Goal: Information Seeking & Learning: Learn about a topic

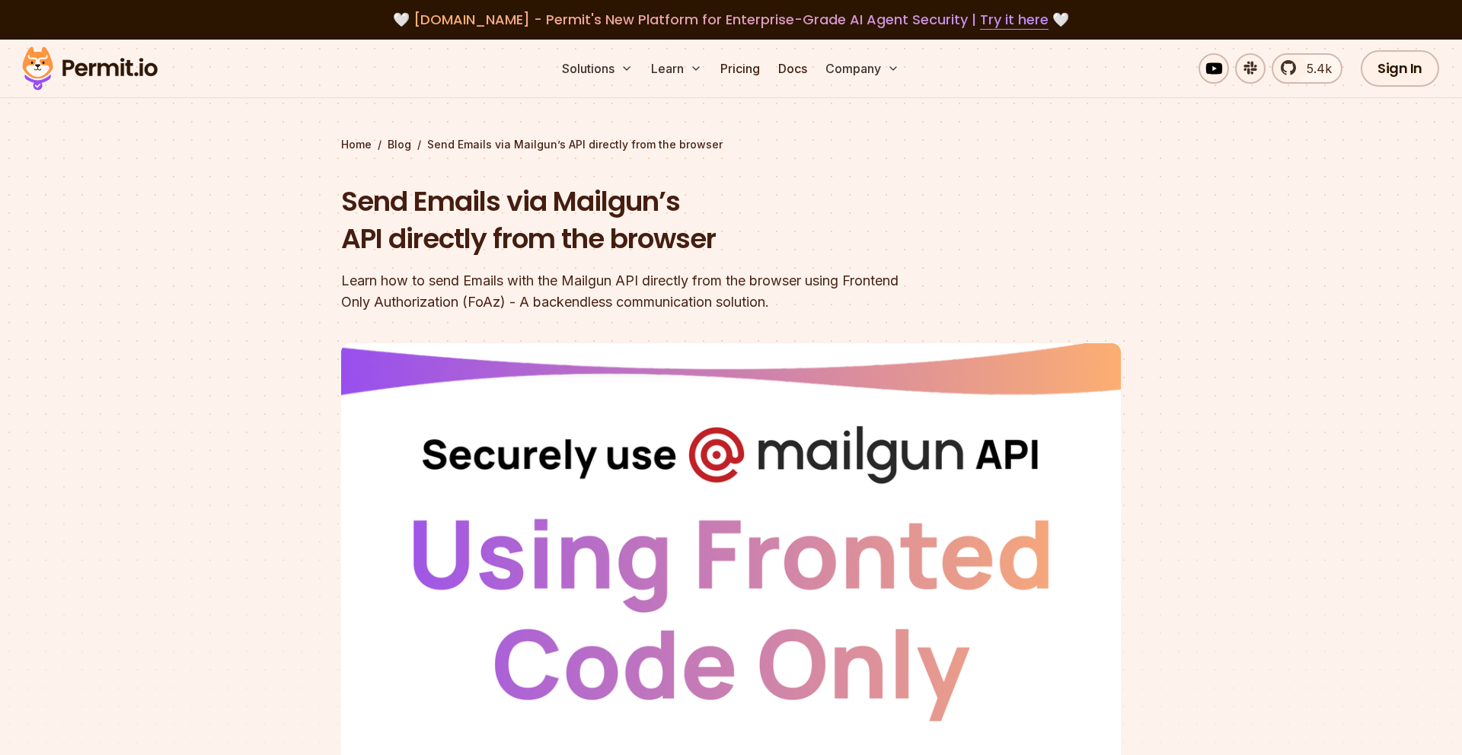
click at [661, 241] on h1 "Send Emails via Mailgun’s API directly from the browser" at bounding box center [633, 220] width 585 height 75
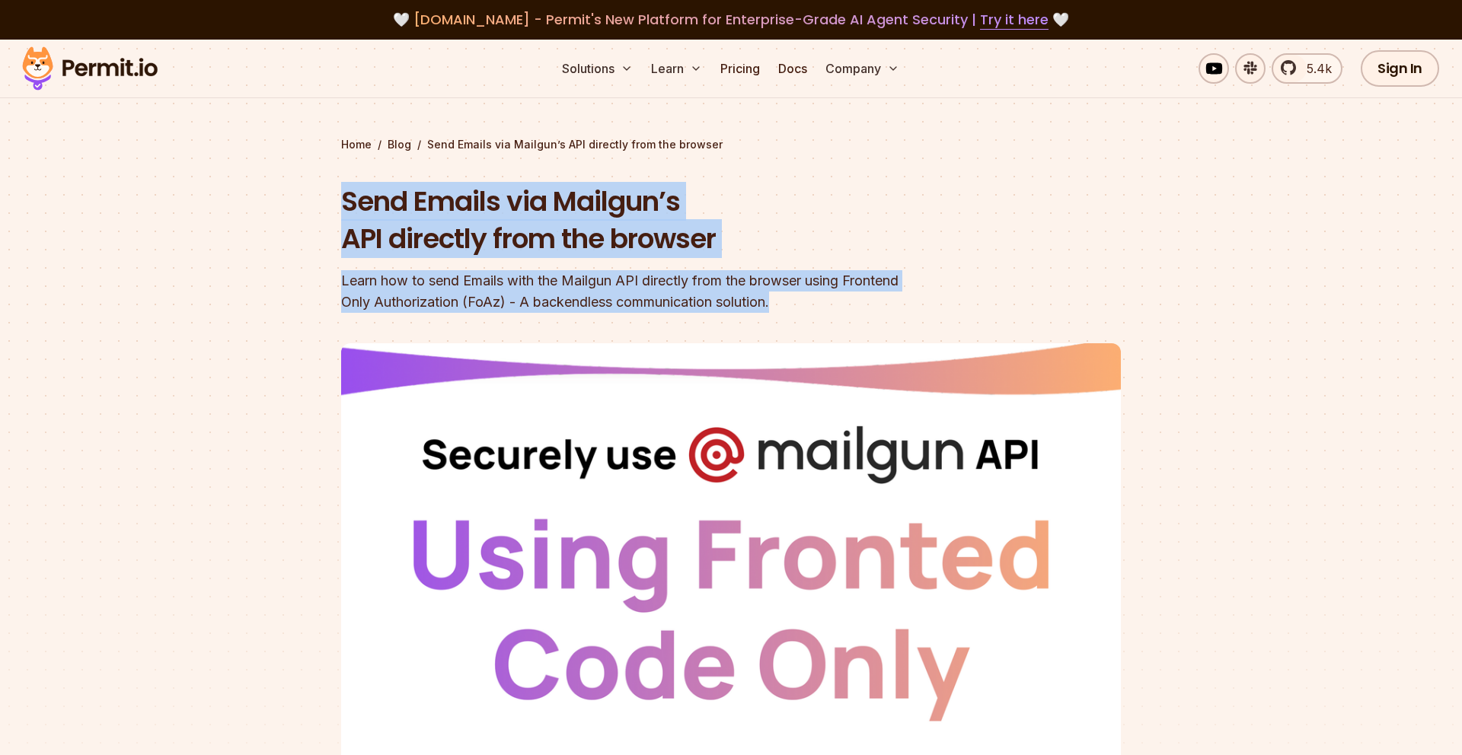
drag, startPoint x: 816, startPoint y: 301, endPoint x: 279, endPoint y: 214, distance: 544.5
click at [279, 214] on section "Home / Blog / Send Emails via Mailgun’s API directly from the browser Send Emai…" at bounding box center [731, 470] width 1462 height 860
drag, startPoint x: 279, startPoint y: 214, endPoint x: 774, endPoint y: 299, distance: 502.2
click at [774, 299] on section "Home / Blog / Send Emails via Mailgun’s API directly from the browser Send Emai…" at bounding box center [731, 470] width 1462 height 860
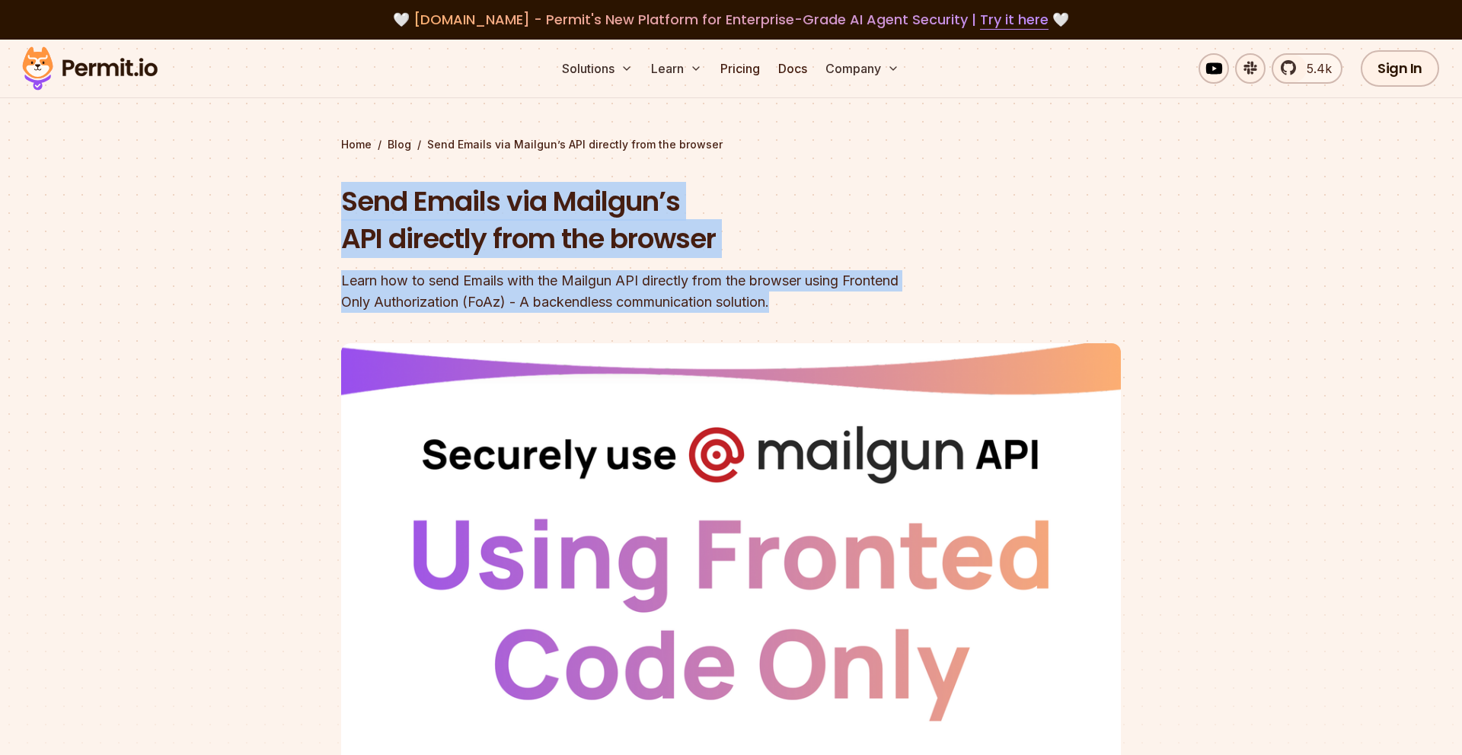
click at [774, 299] on div "Learn how to send Emails with the Mailgun API directly from the browser using F…" at bounding box center [633, 291] width 585 height 43
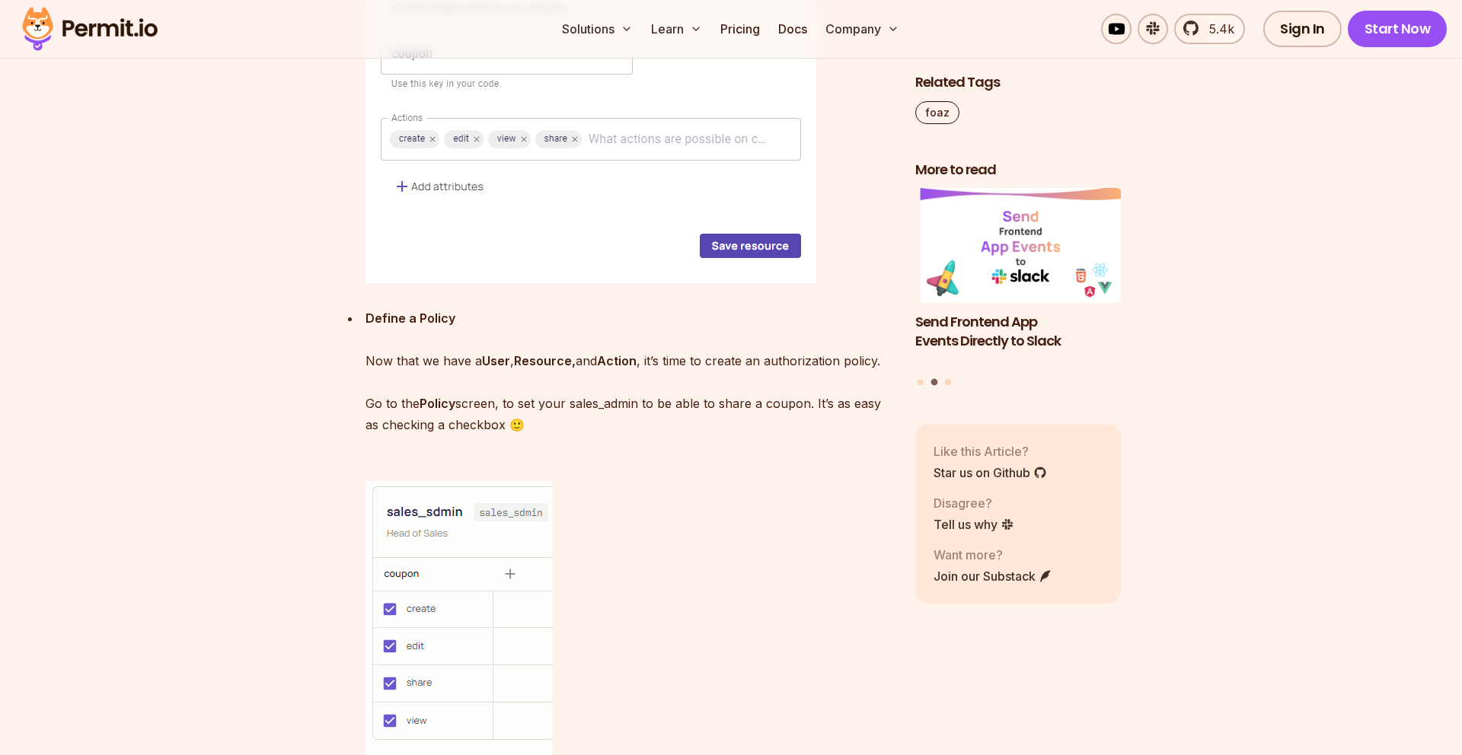
scroll to position [4471, 0]
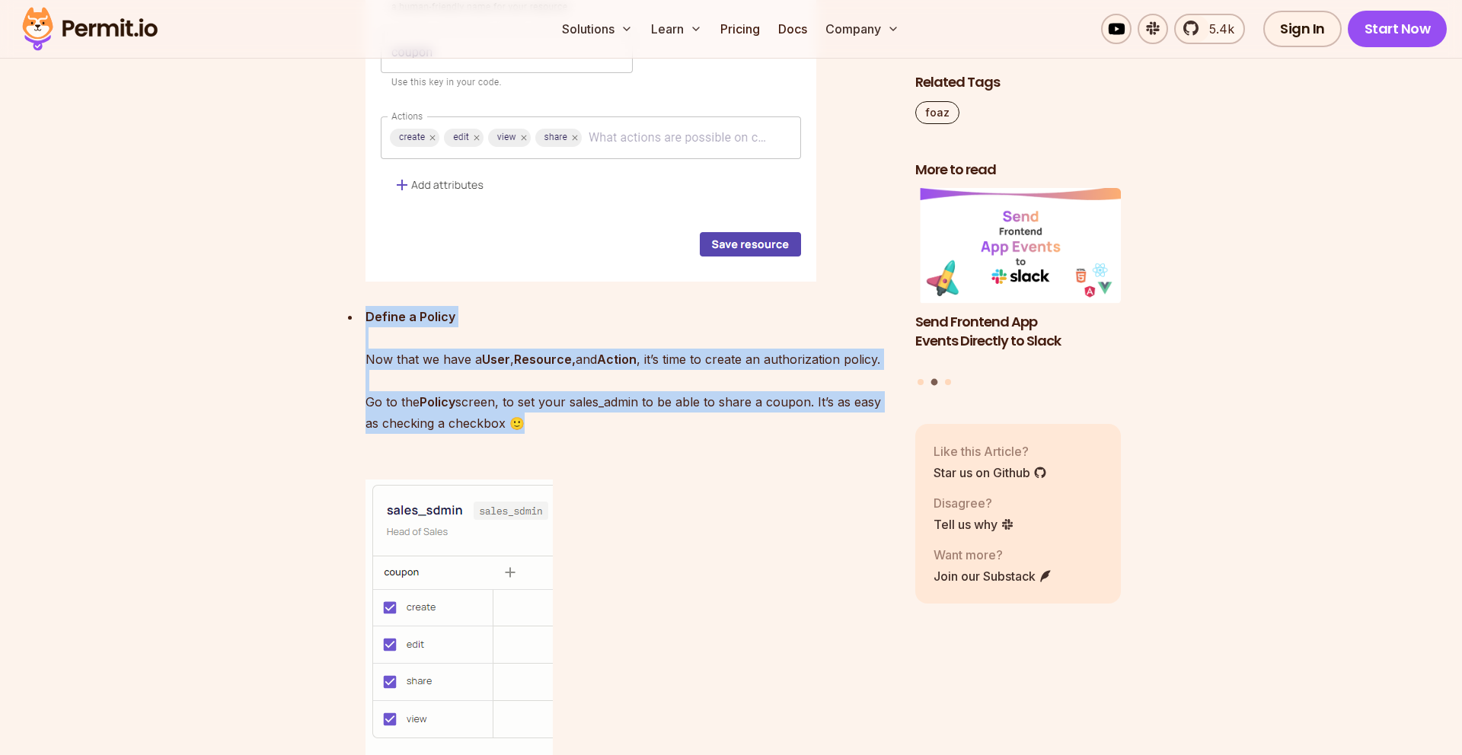
drag, startPoint x: 777, startPoint y: 430, endPoint x: 304, endPoint y: 305, distance: 489.3
click at [305, 305] on section "Table of Contents With the evolution of frontend development and the advent of …" at bounding box center [731, 114] width 1462 height 7370
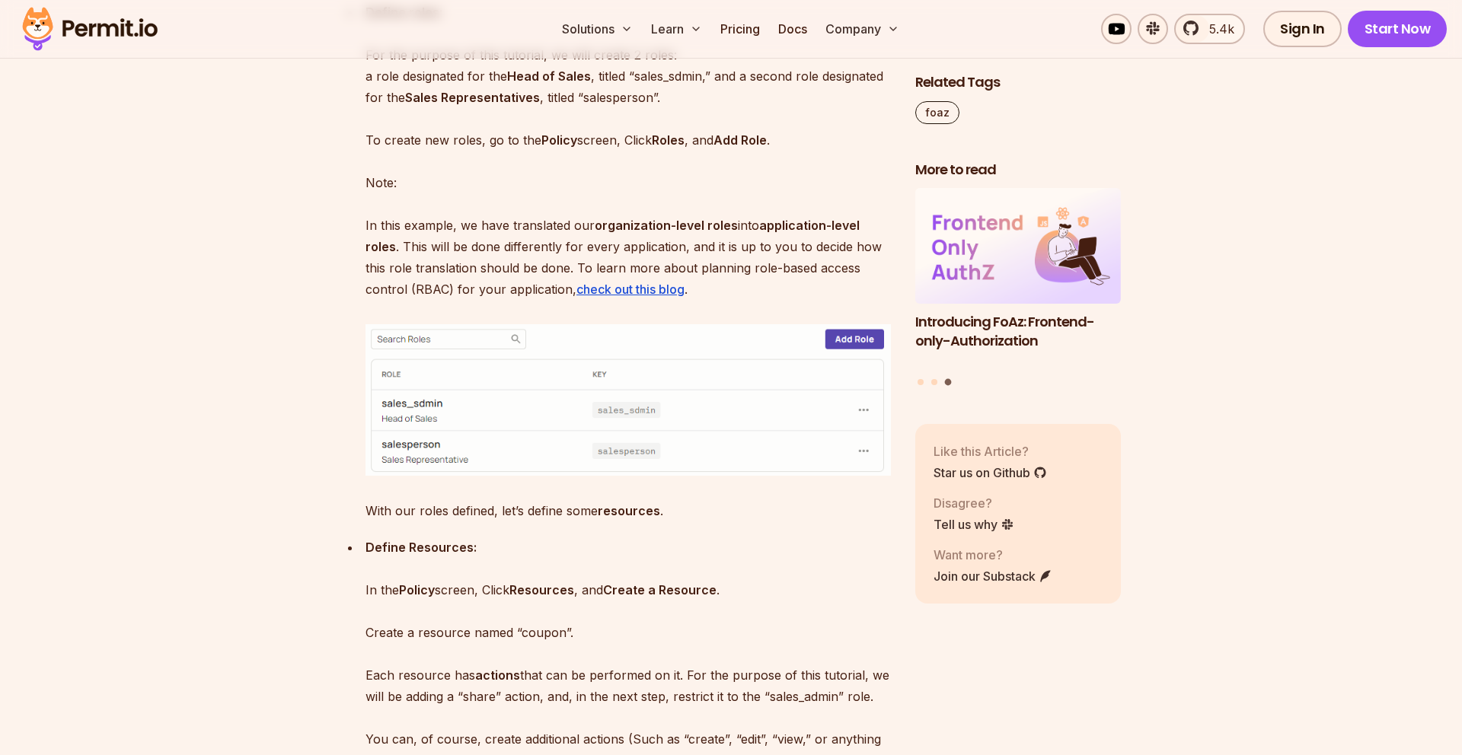
scroll to position [3366, 0]
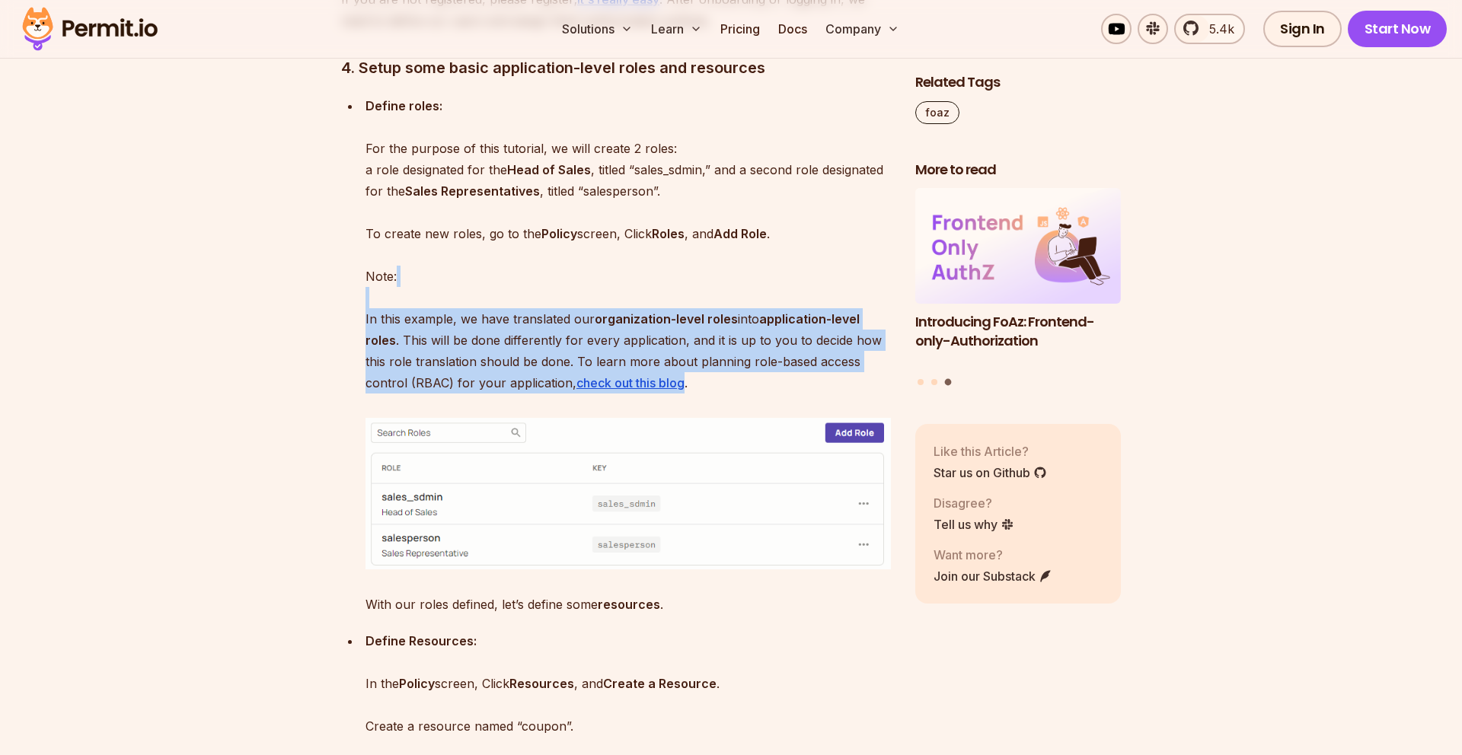
drag, startPoint x: 304, startPoint y: 305, endPoint x: 685, endPoint y: 378, distance: 388.4
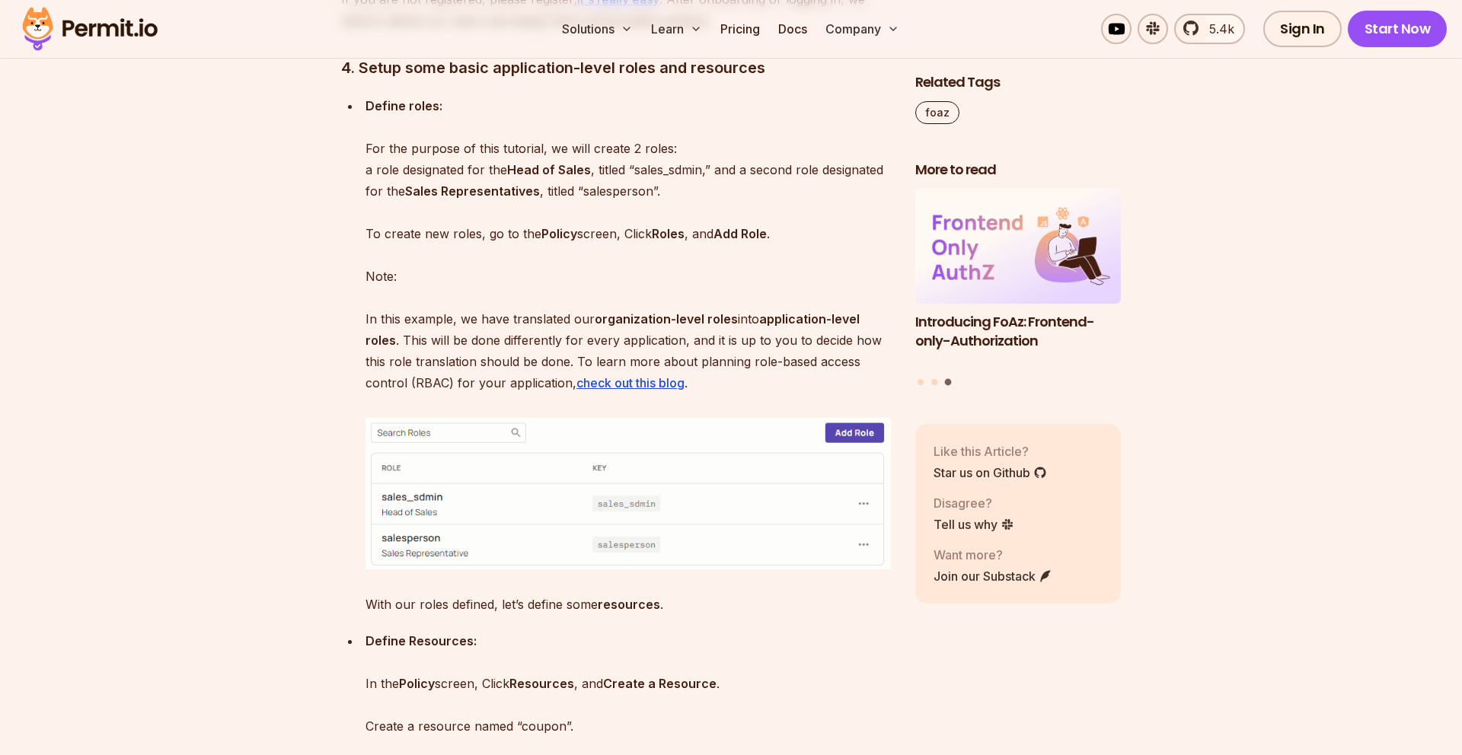
click at [745, 375] on p "Define roles: For the purpose of this tutorial, we will create 2 roles: a role …" at bounding box center [627, 244] width 525 height 298
drag, startPoint x: 745, startPoint y: 375, endPoint x: 312, endPoint y: 110, distance: 507.6
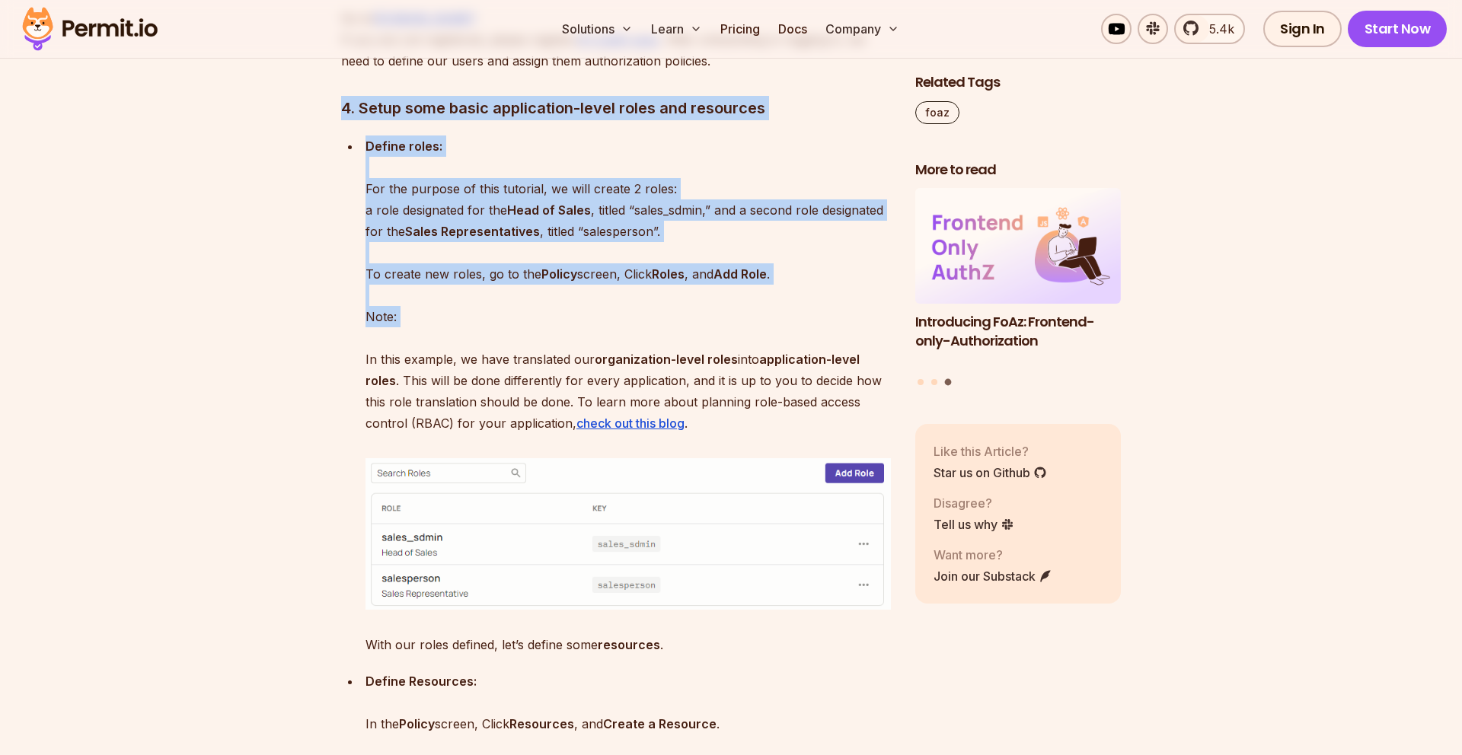
drag, startPoint x: 312, startPoint y: 110, endPoint x: 713, endPoint y: 314, distance: 450.2
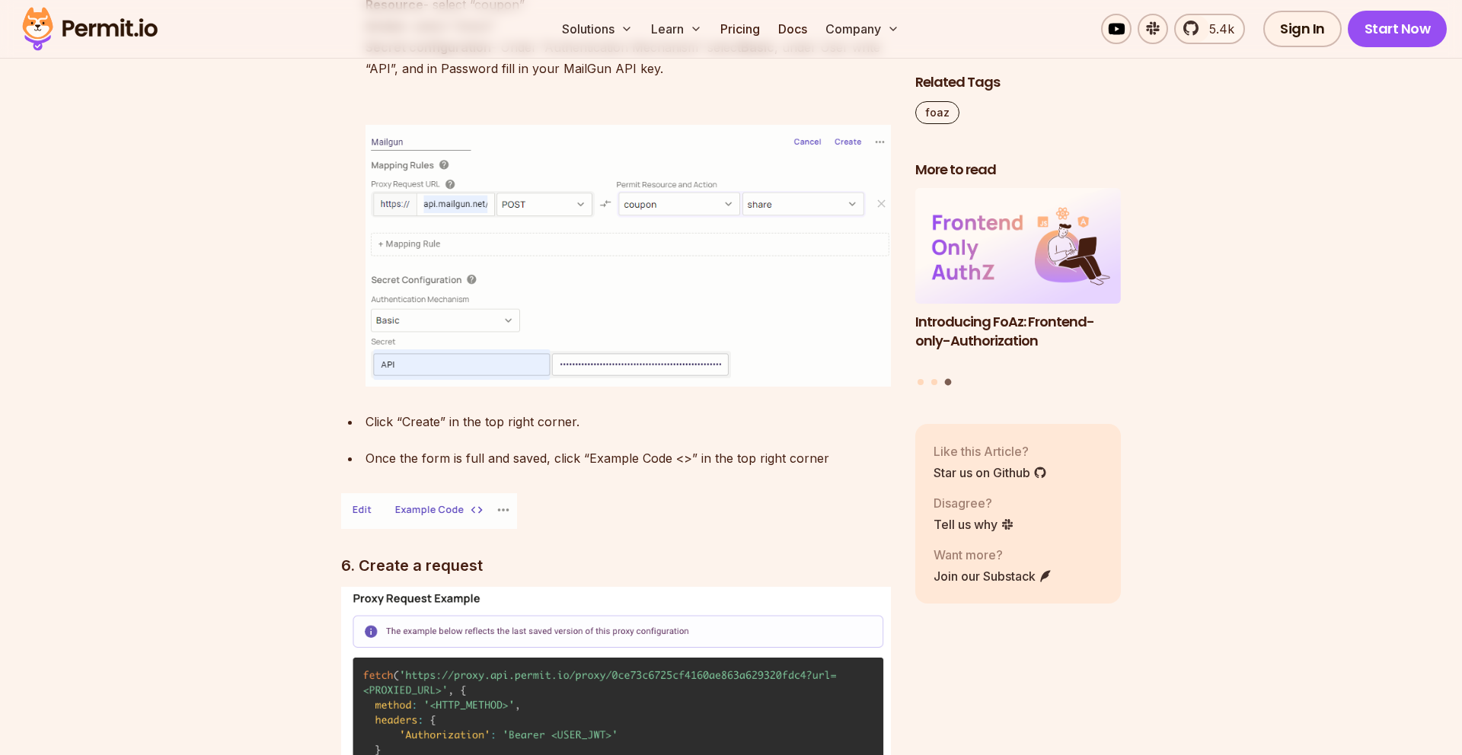
scroll to position [6737, 0]
